Goal: Use online tool/utility: Utilize a website feature to perform a specific function

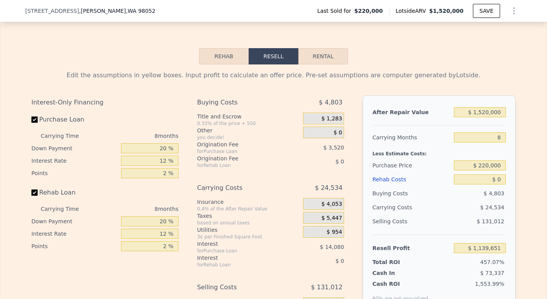
scroll to position [1160, 0]
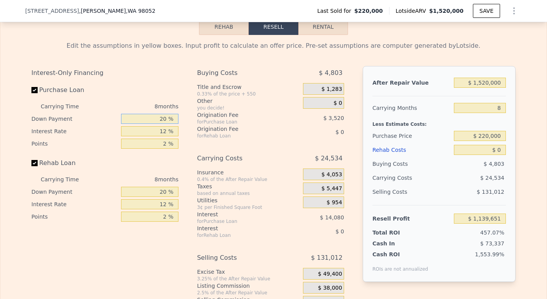
drag, startPoint x: 160, startPoint y: 131, endPoint x: 176, endPoint y: 140, distance: 18.6
click at [174, 139] on div "Carrying Time 8 months Down Payment 20 % Interest Rate 12 % Points 2 %" at bounding box center [104, 125] width 147 height 50
click at [162, 124] on input "20 %" at bounding box center [149, 119] width 57 height 10
type input "0 %"
type input "$ 1,135,251"
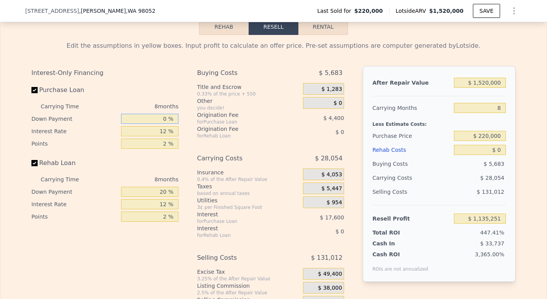
type input "0 %"
click at [164, 136] on input "12 %" at bounding box center [149, 131] width 57 height 10
type input "1 %"
type input "$ 1,151,387"
type input "10 %"
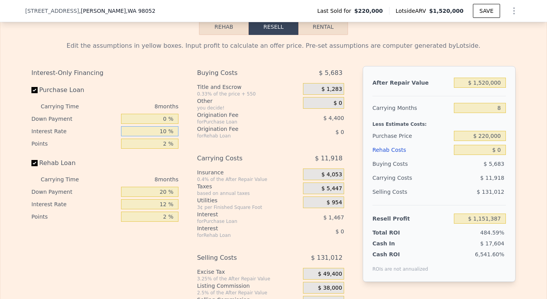
type input "$ 1,138,187"
type input "10.5 %"
type input "$ 1,137,451"
type input "10.5 %"
click at [165, 149] on input "2 %" at bounding box center [149, 144] width 57 height 10
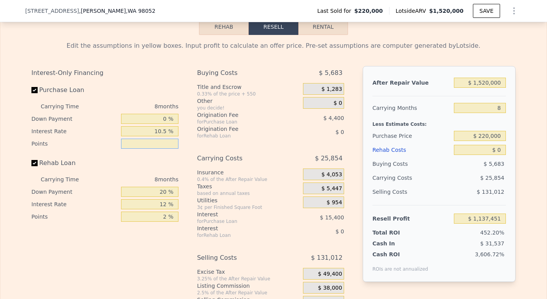
type input "1 %"
type input "$ 1,139,651"
type input "1 %"
click at [164, 197] on input "20 %" at bounding box center [149, 192] width 57 height 10
type input "2 %"
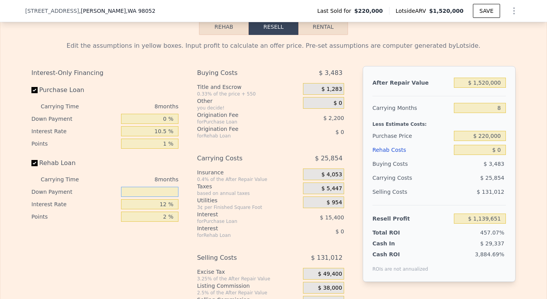
type input "1 %"
type input "0 %"
drag, startPoint x: 165, startPoint y: 215, endPoint x: 180, endPoint y: 244, distance: 32.7
click at [180, 244] on div "Interest-Only Financing Purchase Loan Carrying Time 8 months Down Payment 0 % I…" at bounding box center [107, 195] width 153 height 258
click at [181, 244] on div "Interest-Only Financing Purchase Loan Carrying Time 8 months Down Payment 0 % I…" at bounding box center [107, 195] width 153 height 258
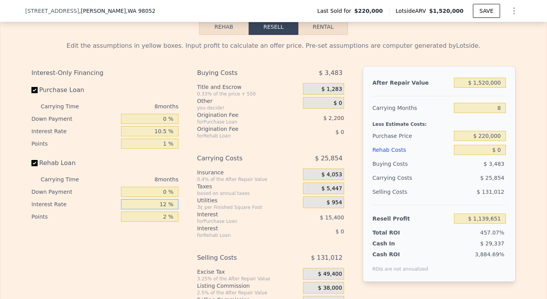
click at [164, 209] on input "12 %" at bounding box center [149, 204] width 57 height 10
type input "1 %"
type input "10.5 %"
click at [164, 222] on input "2 %" at bounding box center [149, 217] width 57 height 10
type input "1 %"
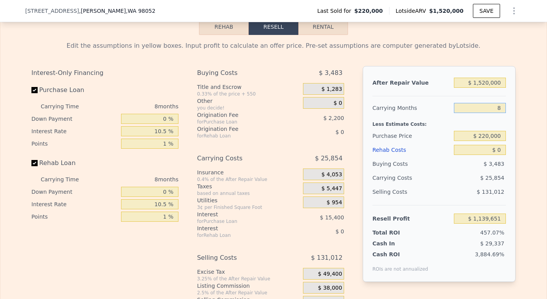
click at [499, 113] on input "8" at bounding box center [480, 108] width 52 height 10
type input "4"
type input "$ 1,152,577"
type input "4"
drag, startPoint x: 477, startPoint y: 147, endPoint x: 516, endPoint y: 148, distance: 38.4
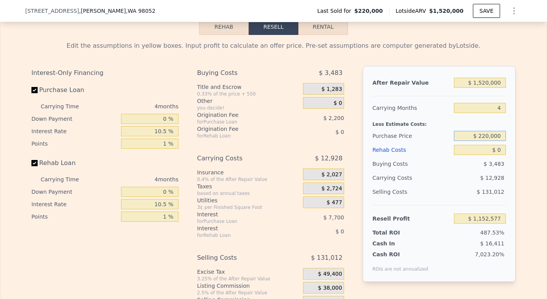
click at [516, 149] on div "Edit the assumptions in yellow boxes. Input profit to calculate an offer price.…" at bounding box center [273, 179] width 497 height 289
type input "$ 1,200,000"
click at [500, 155] on input "$ 0" at bounding box center [480, 150] width 52 height 10
type input "$ 125,214"
type input "$ 1"
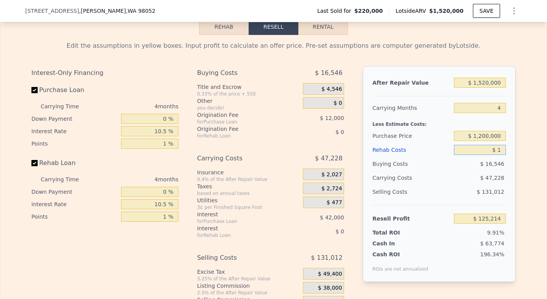
type input "$ 125,213"
type input "$ 100,000"
type input "$ 20,714"
type input "$ 1,000,000"
type input "-$ 919,786"
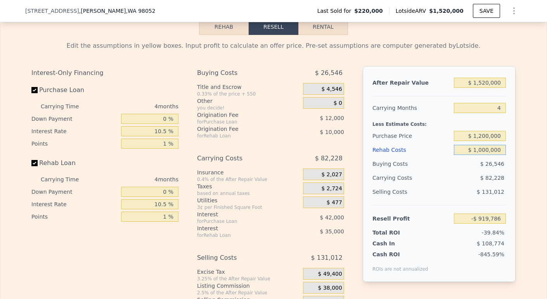
type input "$ 100,000"
type input "$ 20,714"
type input "$ 100,000"
click at [454, 199] on div "$ 131,012" at bounding box center [480, 192] width 52 height 14
click at [479, 88] on input "$ 1,520,000" at bounding box center [480, 83] width 52 height 10
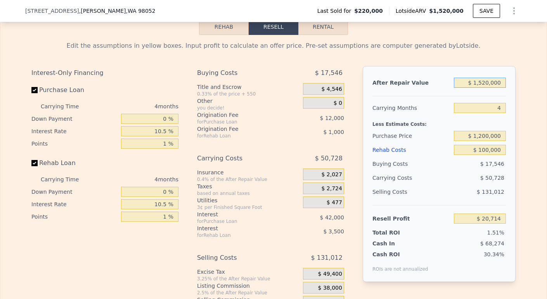
click at [477, 88] on input "$ 1,520,000" at bounding box center [480, 83] width 52 height 10
click at [481, 88] on input "$ 1,520,000" at bounding box center [480, 83] width 52 height 10
type input "$ 1,520,000"
type input "$ 20,714"
type input "$ 120,000"
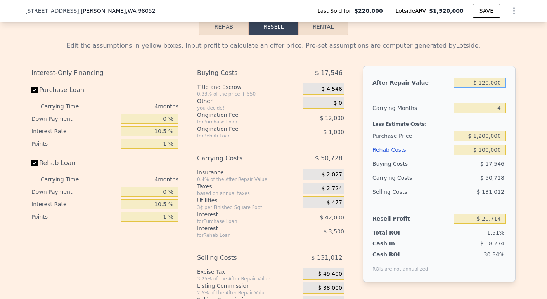
type input "-$ 1,257,257"
type input "$ 1,520,000"
type input "$ 20,714"
type input "$ 120,000"
type input "-$ 1,257,257"
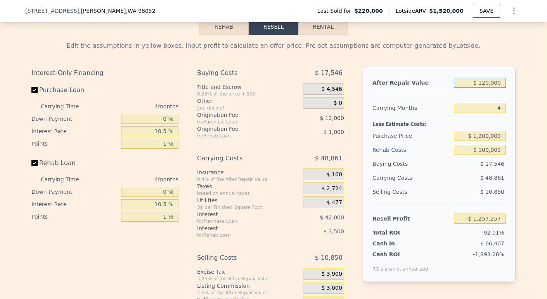
type input "$ 1,620,000"
type input "$ 111,998"
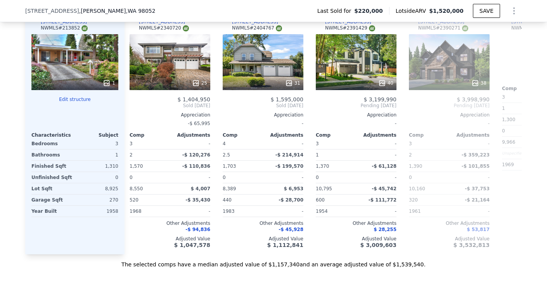
scroll to position [0, 389]
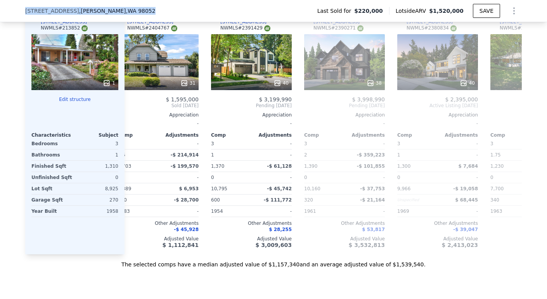
drag, startPoint x: 133, startPoint y: 12, endPoint x: 10, endPoint y: 12, distance: 122.7
click at [5, 12] on div "8317 134th Ave NE , Redmond , WA 98052 Last Sold for $220,000 Lotside ARV $1,52…" at bounding box center [273, 11] width 547 height 22
copy div "8317 134th Ave NE , Redmond , WA 98052"
type input "$ 1,520,000"
type input "8"
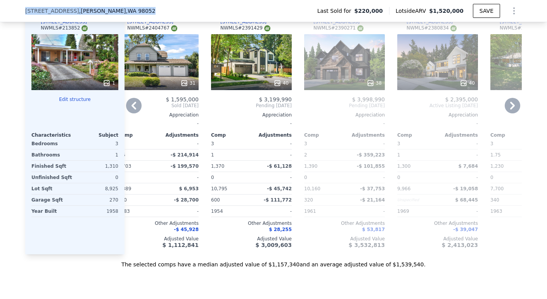
type input "$ 0"
type input "$ 1,139,651"
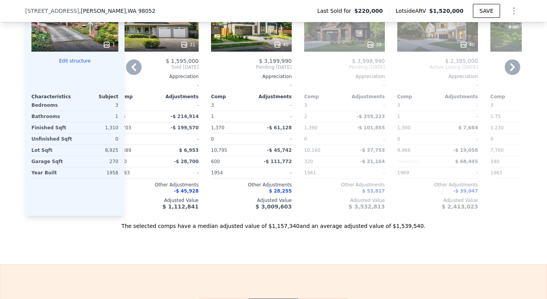
scroll to position [882, 0]
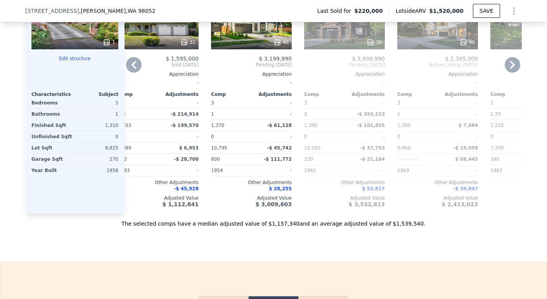
click at [351, 49] on div at bounding box center [344, 42] width 81 height 14
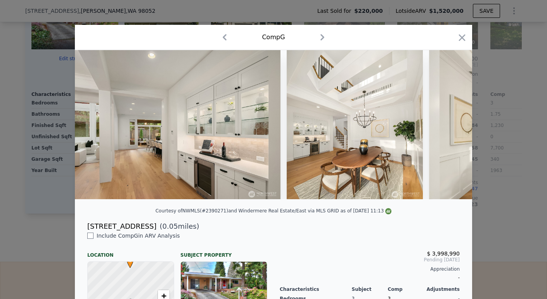
scroll to position [0, 230]
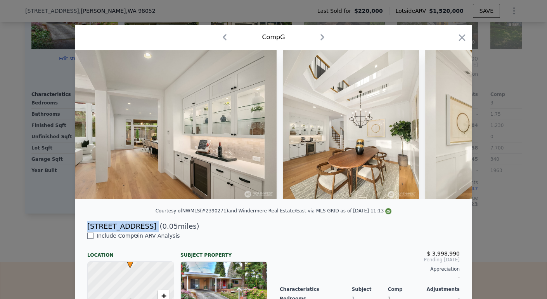
drag, startPoint x: 146, startPoint y: 234, endPoint x: 82, endPoint y: 230, distance: 64.2
click at [82, 230] on div "8255 134th Ave NE ( 0.05 miles)" at bounding box center [273, 226] width 385 height 11
copy div "8255 134th Ave NE"
click at [457, 35] on icon "button" at bounding box center [462, 37] width 11 height 11
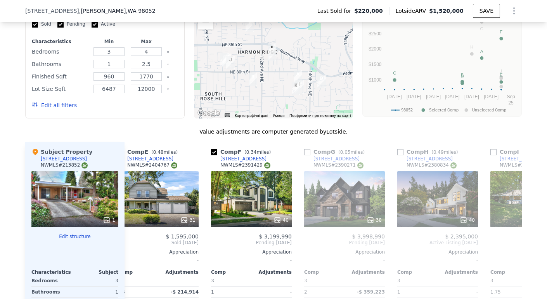
scroll to position [753, 0]
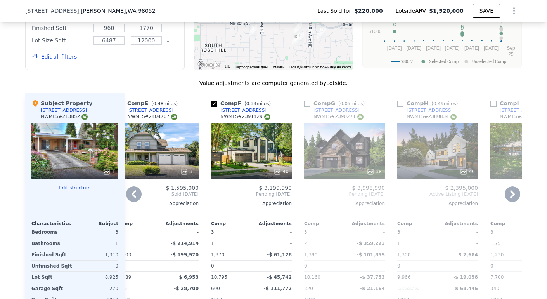
click at [232, 155] on div "40" at bounding box center [251, 151] width 81 height 56
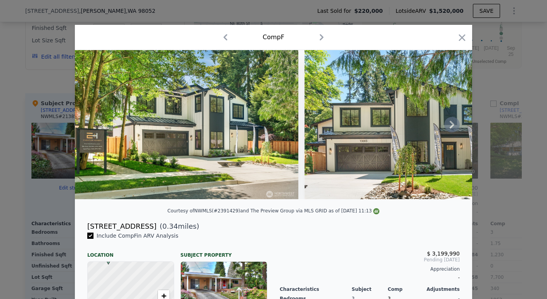
click at [449, 132] on icon at bounding box center [452, 125] width 16 height 16
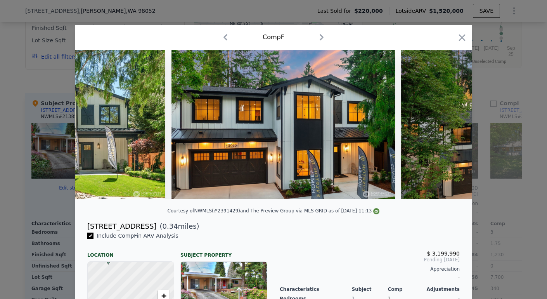
scroll to position [0, 373]
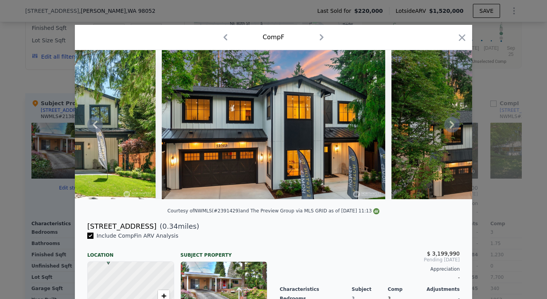
click at [449, 132] on icon at bounding box center [452, 125] width 16 height 16
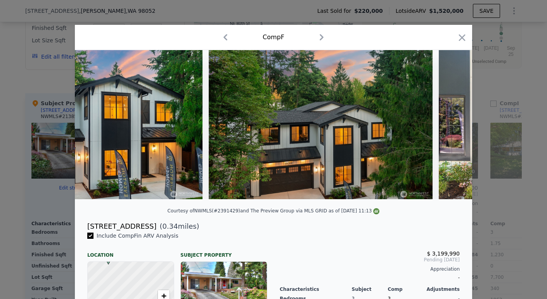
scroll to position [0, 559]
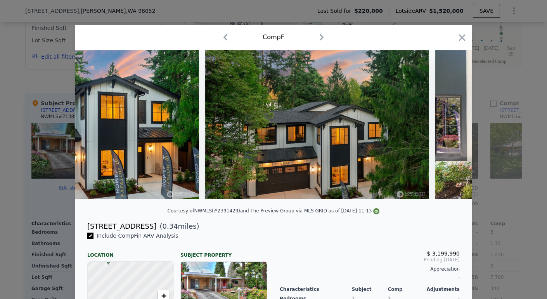
click at [449, 131] on div at bounding box center [274, 124] width 398 height 149
click at [449, 131] on icon at bounding box center [452, 125] width 16 height 16
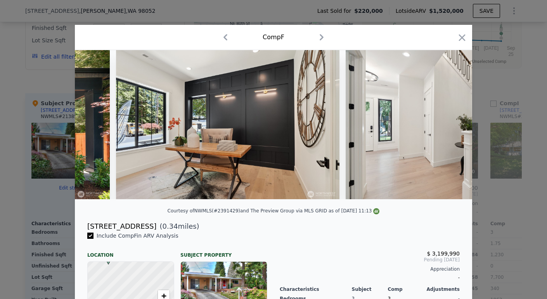
scroll to position [0, 1118]
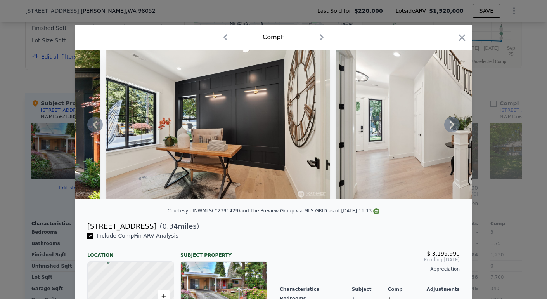
click at [449, 131] on icon at bounding box center [452, 125] width 16 height 16
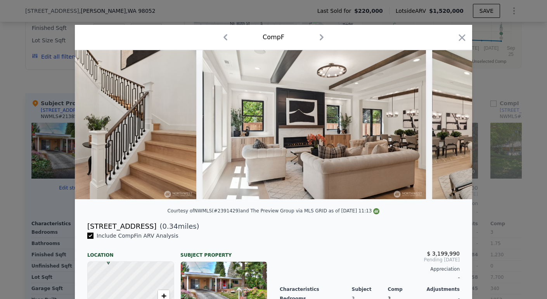
scroll to position [0, 1491]
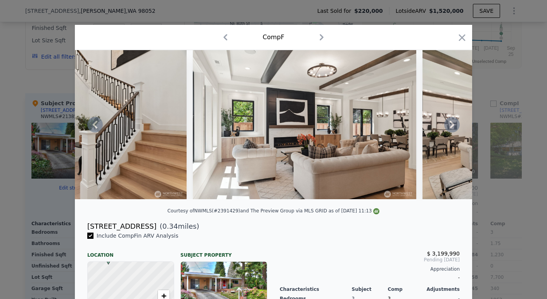
click at [449, 131] on icon at bounding box center [452, 125] width 16 height 16
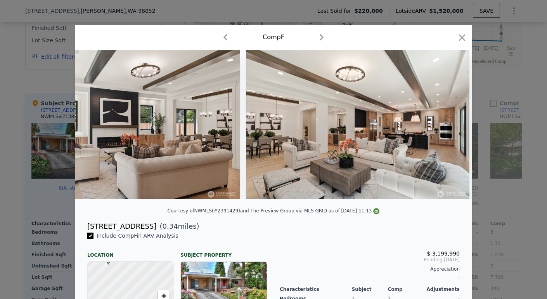
scroll to position [0, 1677]
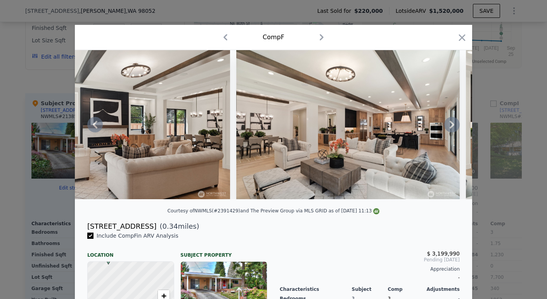
click at [449, 131] on icon at bounding box center [452, 125] width 16 height 16
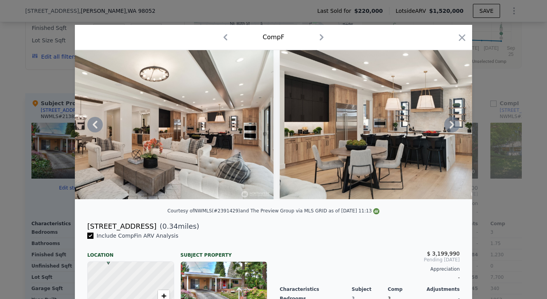
click at [449, 131] on icon at bounding box center [452, 125] width 16 height 16
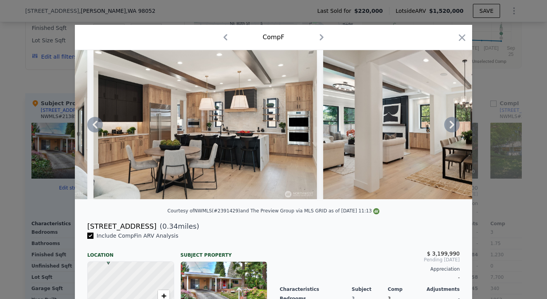
click at [449, 131] on icon at bounding box center [452, 125] width 16 height 16
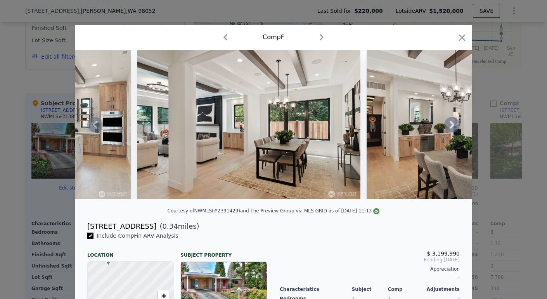
click at [449, 131] on icon at bounding box center [452, 125] width 16 height 16
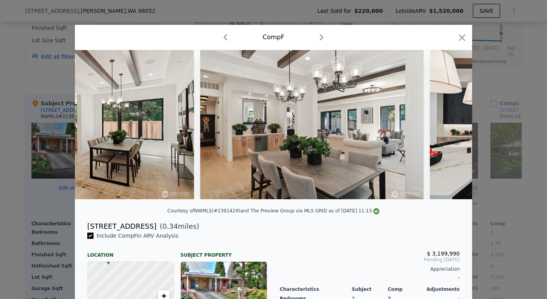
scroll to position [0, 2422]
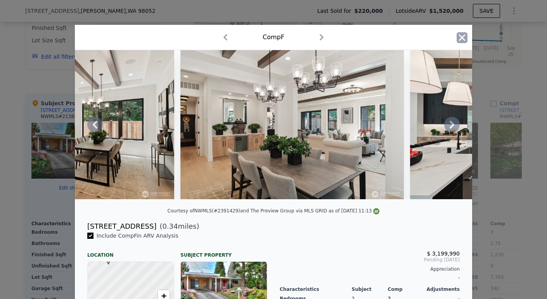
click at [459, 38] on icon "button" at bounding box center [462, 37] width 7 height 7
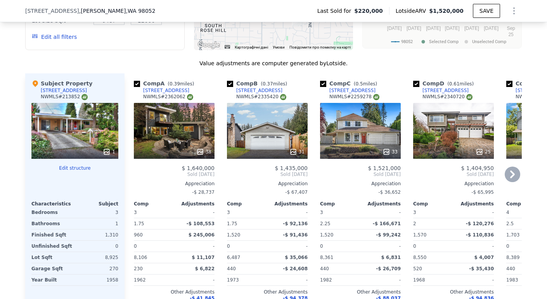
click at [159, 94] on div "[STREET_ADDRESS]" at bounding box center [166, 90] width 46 height 6
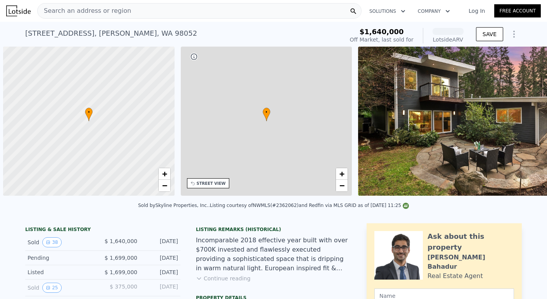
scroll to position [0, 3]
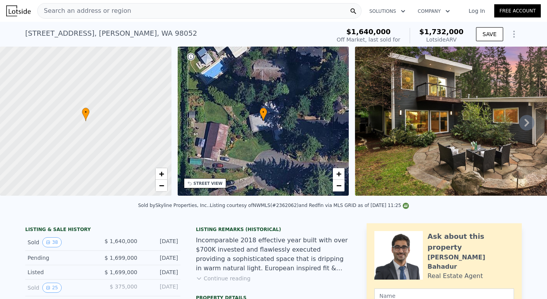
drag, startPoint x: 494, startPoint y: 140, endPoint x: 518, endPoint y: 125, distance: 28.6
click at [519, 125] on icon at bounding box center [527, 123] width 16 height 16
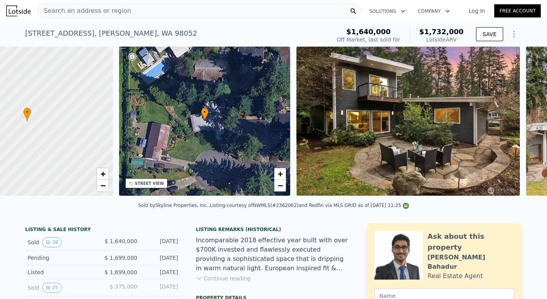
scroll to position [0, 181]
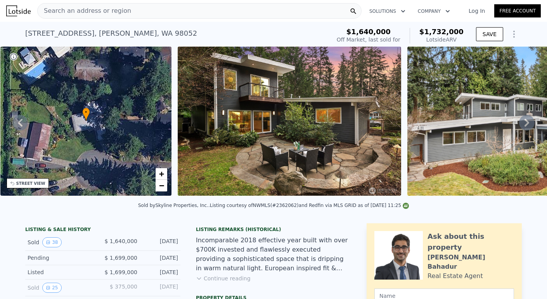
click at [519, 125] on icon at bounding box center [527, 123] width 16 height 16
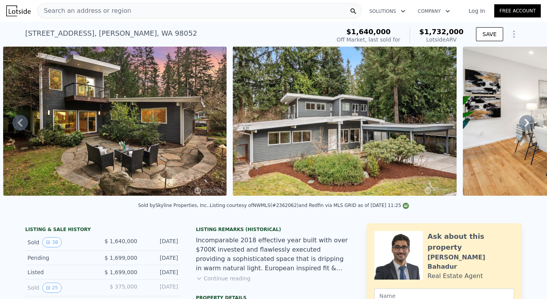
click at [519, 125] on icon at bounding box center [527, 123] width 16 height 16
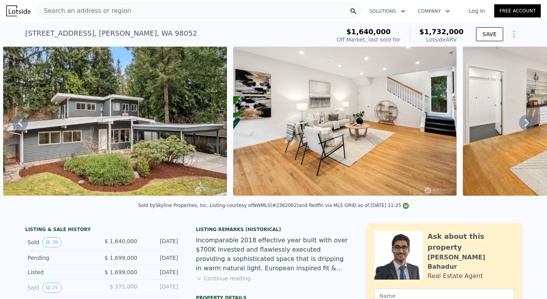
click at [519, 125] on icon at bounding box center [527, 123] width 16 height 16
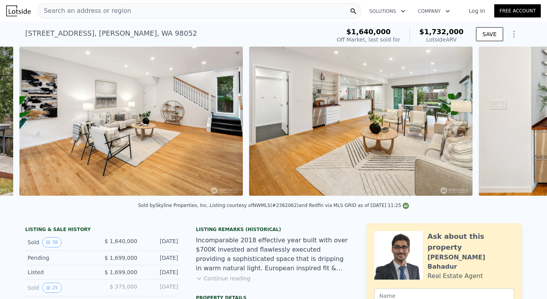
scroll to position [0, 815]
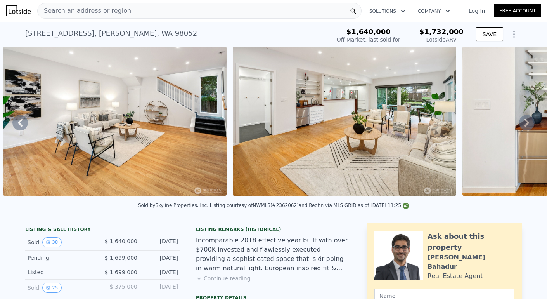
click at [519, 126] on icon at bounding box center [527, 123] width 16 height 16
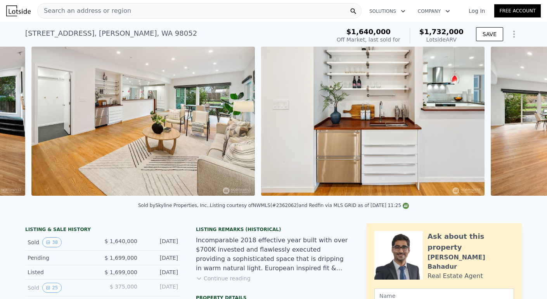
scroll to position [0, 1045]
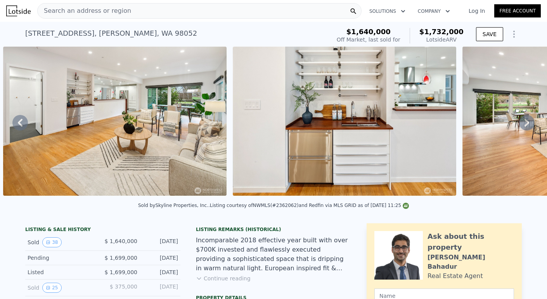
click at [519, 127] on icon at bounding box center [527, 123] width 16 height 16
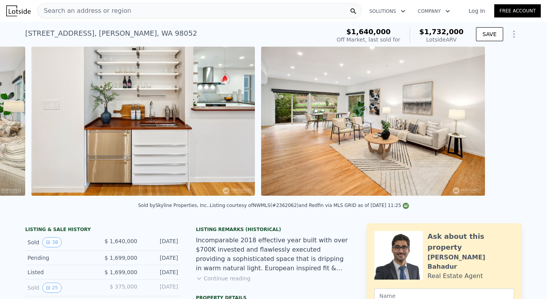
scroll to position [0, 1275]
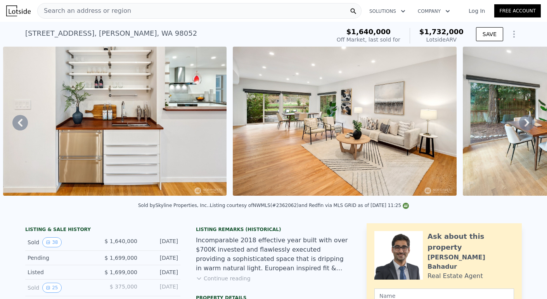
click at [519, 126] on icon at bounding box center [527, 123] width 16 height 16
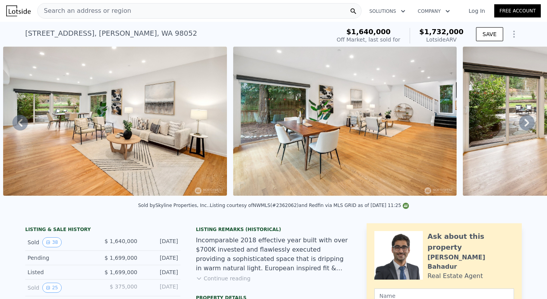
click at [519, 127] on icon at bounding box center [527, 123] width 16 height 16
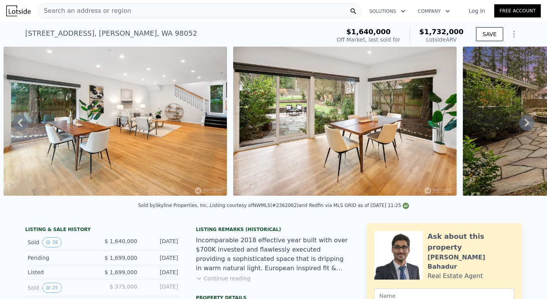
click at [519, 127] on icon at bounding box center [527, 123] width 16 height 16
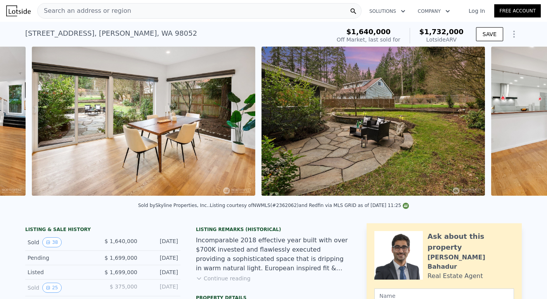
scroll to position [0, 1965]
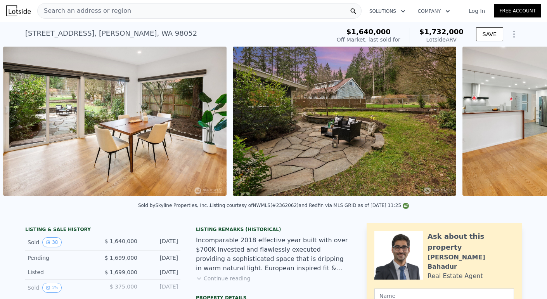
click at [518, 127] on div "• + − • + − STREET VIEW Loading... SATELLITE VIEW" at bounding box center [273, 123] width 547 height 152
click at [519, 128] on icon at bounding box center [527, 123] width 16 height 16
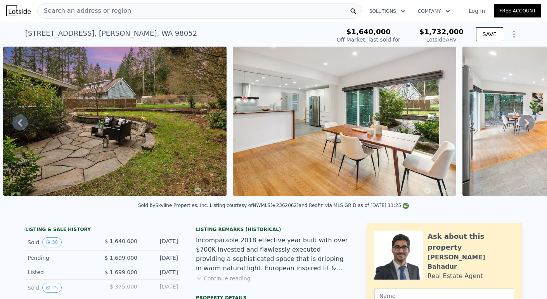
click at [519, 128] on icon at bounding box center [527, 123] width 16 height 16
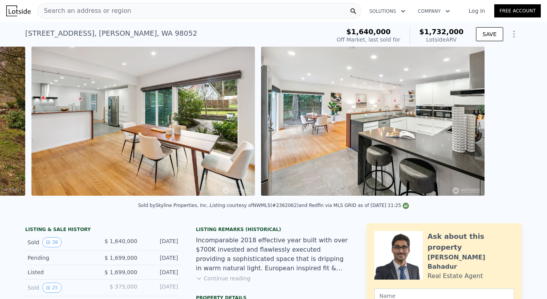
scroll to position [0, 2424]
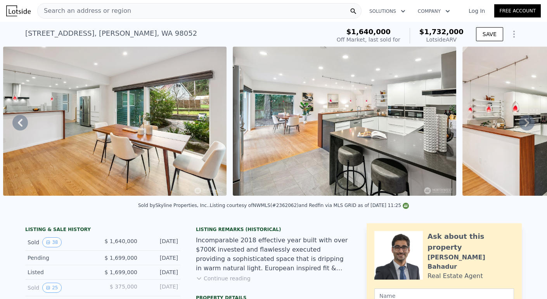
click at [519, 128] on icon at bounding box center [527, 123] width 16 height 16
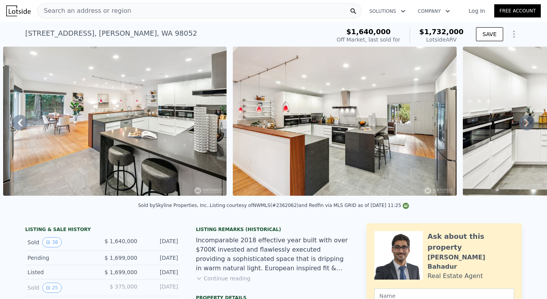
click at [519, 128] on icon at bounding box center [527, 123] width 16 height 16
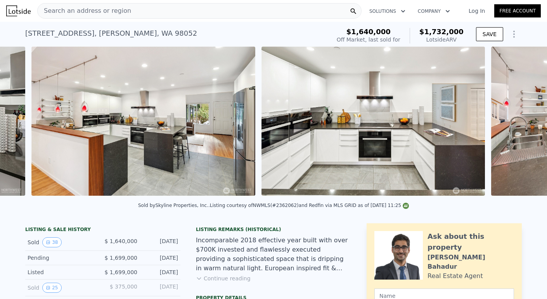
scroll to position [0, 2884]
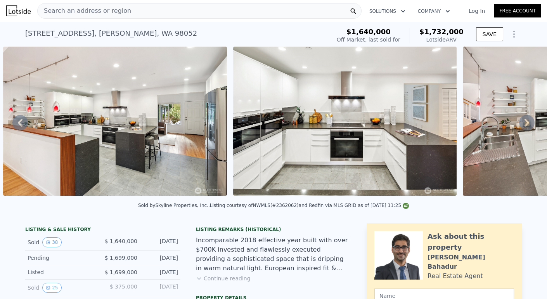
click at [519, 128] on icon at bounding box center [527, 123] width 16 height 16
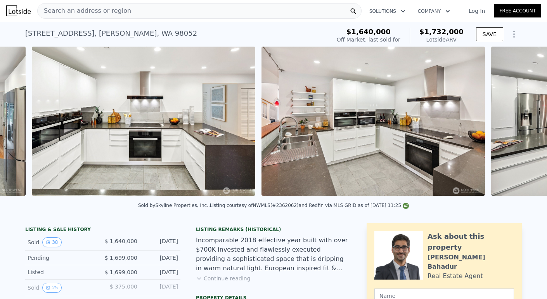
scroll to position [0, 3114]
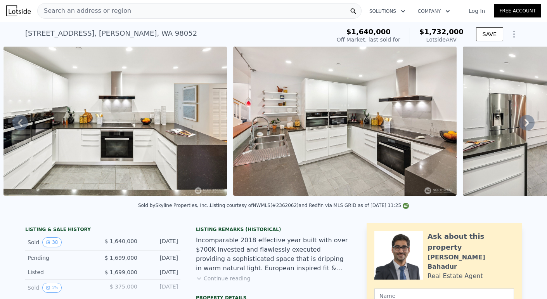
click at [519, 127] on icon at bounding box center [527, 123] width 16 height 16
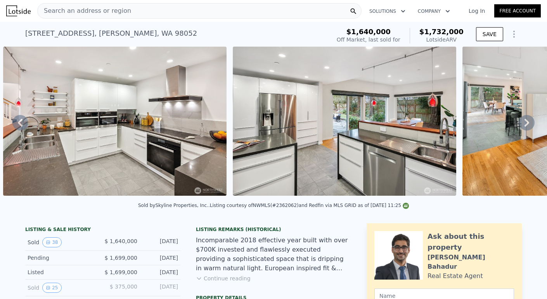
click at [519, 127] on icon at bounding box center [527, 123] width 16 height 16
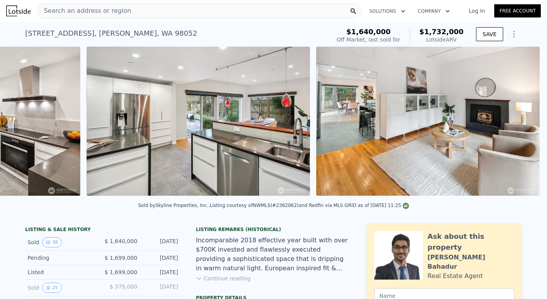
scroll to position [0, 3574]
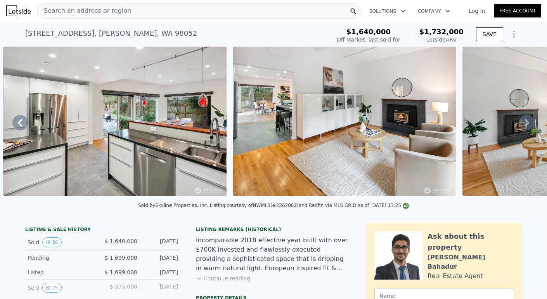
click at [519, 128] on icon at bounding box center [527, 123] width 16 height 16
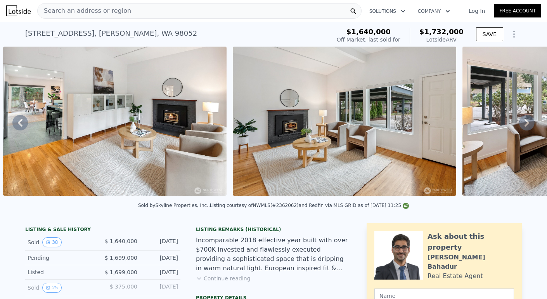
click at [519, 128] on icon at bounding box center [527, 123] width 16 height 16
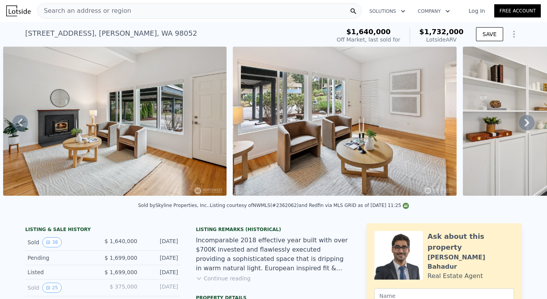
click at [519, 128] on icon at bounding box center [527, 123] width 16 height 16
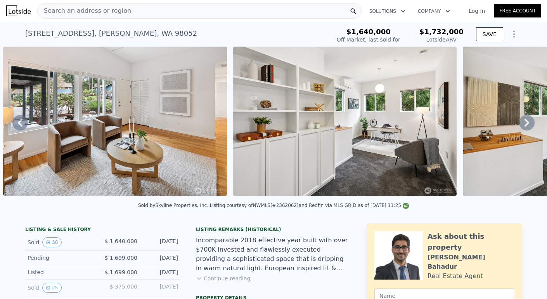
click at [519, 128] on icon at bounding box center [527, 123] width 16 height 16
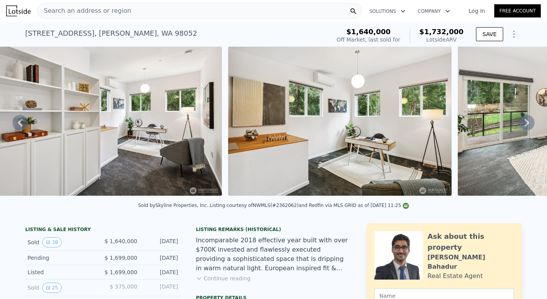
click at [519, 130] on icon at bounding box center [527, 123] width 16 height 16
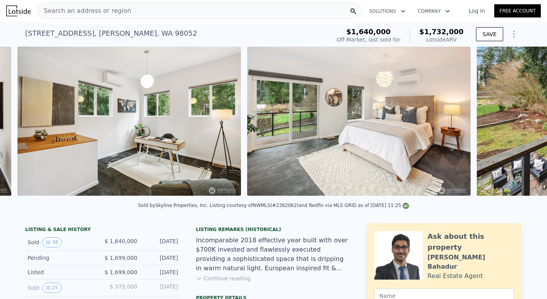
scroll to position [0, 4723]
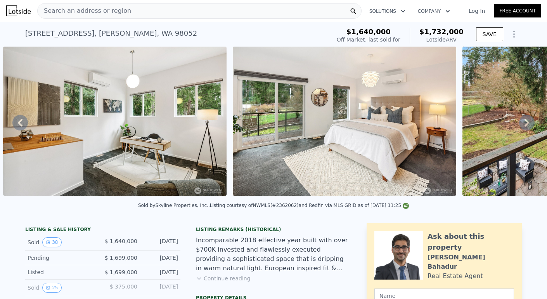
click at [519, 130] on icon at bounding box center [527, 123] width 16 height 16
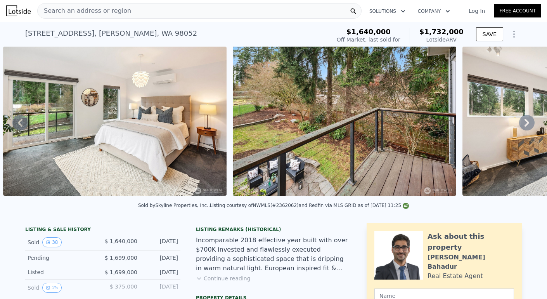
click at [519, 128] on icon at bounding box center [527, 123] width 16 height 16
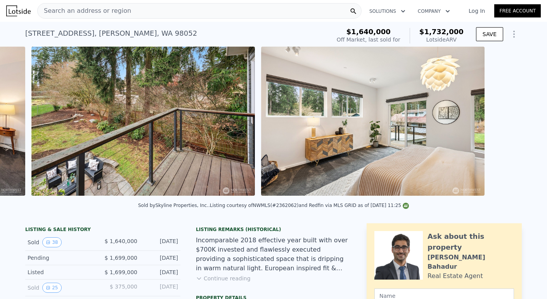
scroll to position [0, 5183]
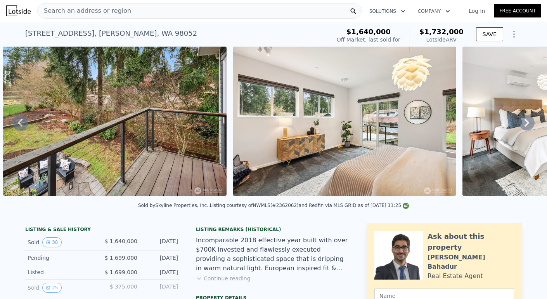
click at [517, 129] on div "• + − • + − STREET VIEW Loading... SATELLITE VIEW" at bounding box center [273, 123] width 547 height 152
click at [519, 127] on icon at bounding box center [527, 123] width 16 height 16
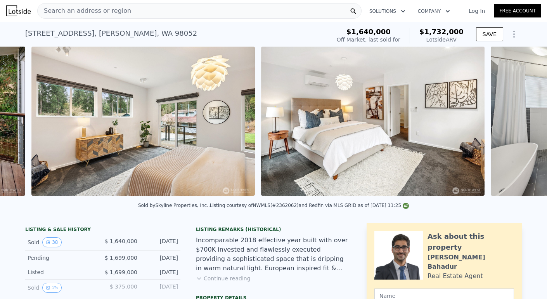
scroll to position [0, 5413]
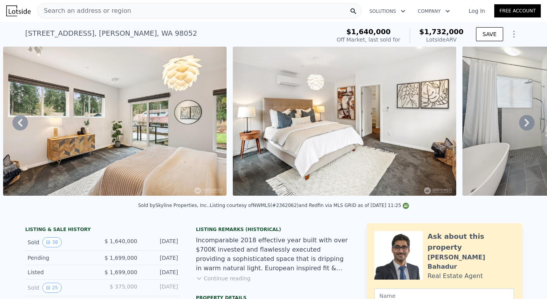
click at [519, 127] on icon at bounding box center [527, 123] width 16 height 16
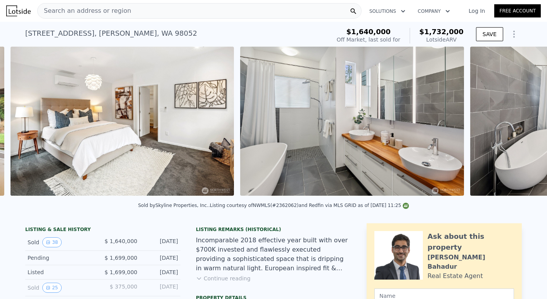
scroll to position [0, 5643]
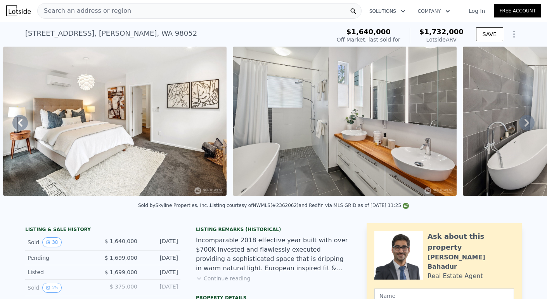
click at [519, 127] on icon at bounding box center [527, 123] width 16 height 16
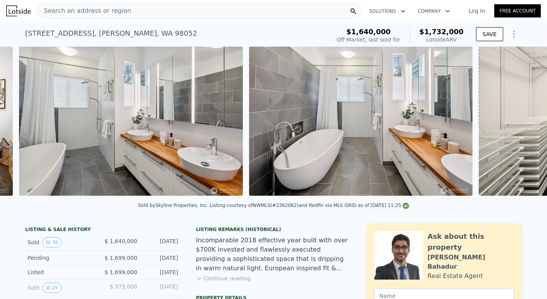
scroll to position [0, 5872]
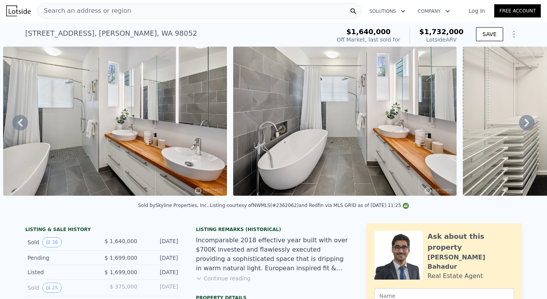
click at [519, 127] on icon at bounding box center [527, 123] width 16 height 16
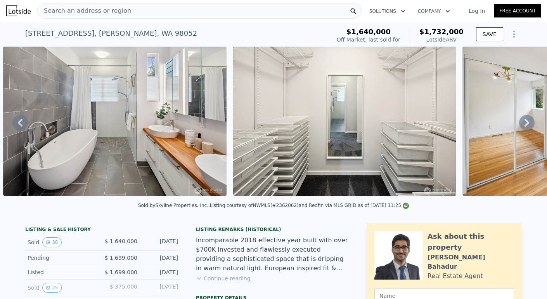
click at [519, 127] on icon at bounding box center [527, 123] width 16 height 16
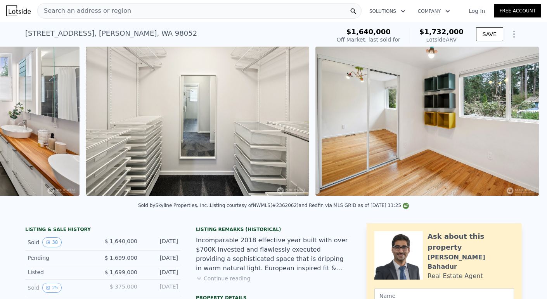
scroll to position [0, 6332]
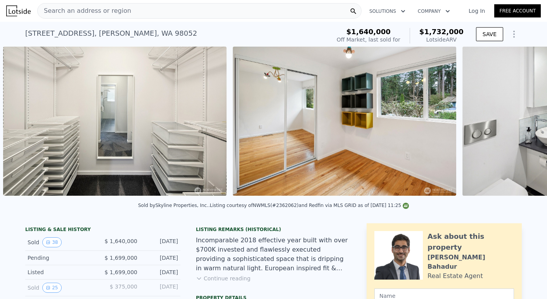
click at [518, 127] on div "• + − • + − STREET VIEW Loading... SATELLITE VIEW" at bounding box center [273, 123] width 547 height 152
click at [519, 128] on icon at bounding box center [527, 123] width 16 height 16
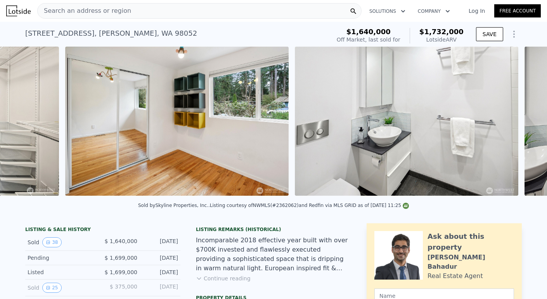
scroll to position [0, 6571]
